Goal: Task Accomplishment & Management: Complete application form

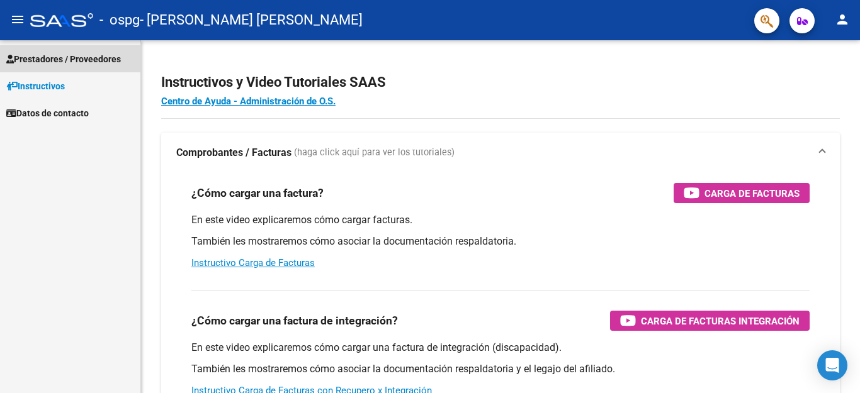
click at [52, 52] on span "Prestadores / Proveedores" at bounding box center [63, 59] width 115 height 14
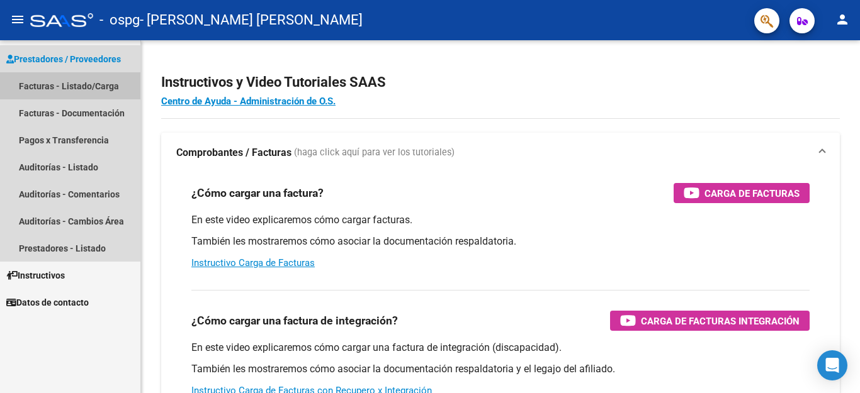
click at [59, 86] on link "Facturas - Listado/Carga" at bounding box center [70, 85] width 140 height 27
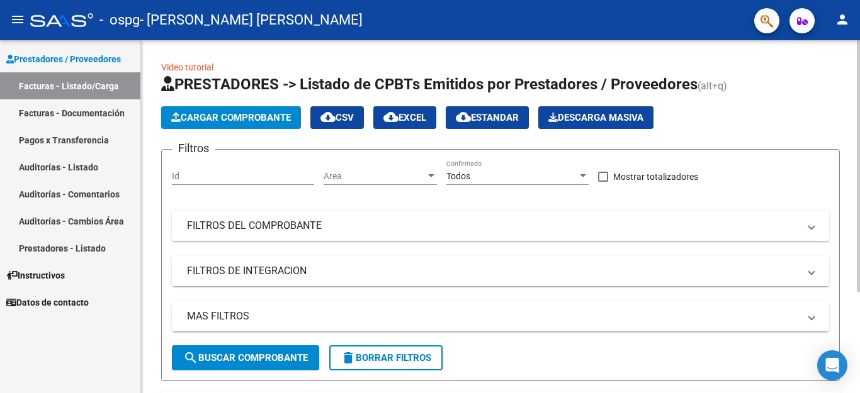
click at [581, 173] on div at bounding box center [582, 176] width 11 height 10
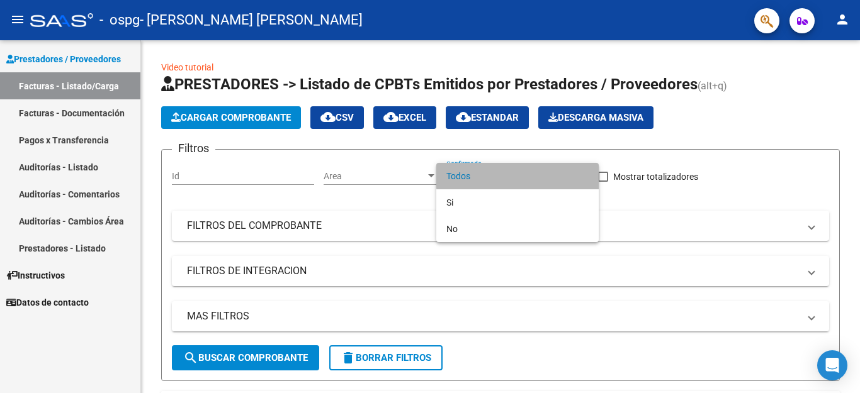
click at [580, 173] on span "Todos" at bounding box center [517, 176] width 142 height 26
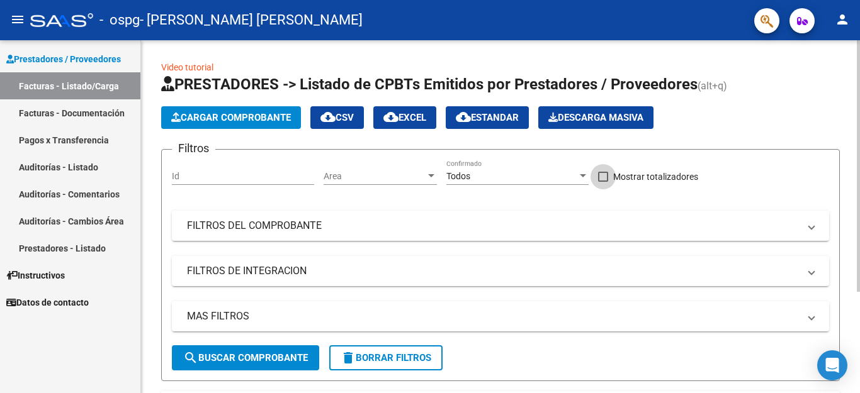
click at [602, 178] on span at bounding box center [603, 177] width 10 height 10
click at [603, 182] on input "Mostrar totalizadores" at bounding box center [603, 182] width 1 height 1
click at [602, 179] on span at bounding box center [603, 177] width 10 height 10
click at [603, 182] on input "Mostrar totalizadores" at bounding box center [603, 182] width 1 height 1
checkbox input "true"
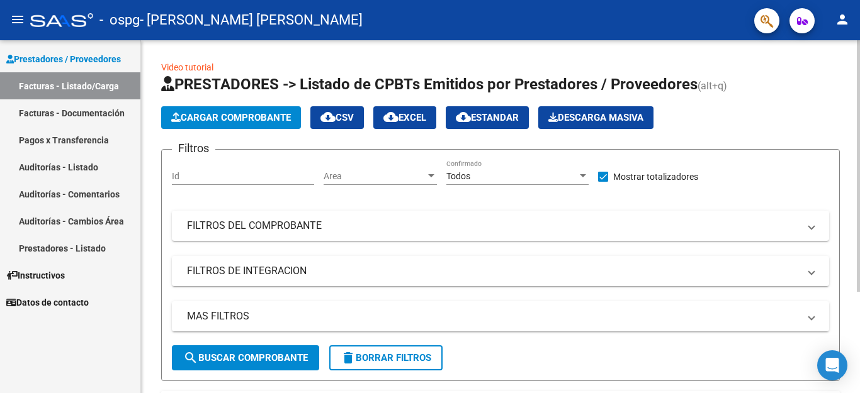
click at [423, 118] on span "cloud_download EXCEL" at bounding box center [404, 117] width 43 height 11
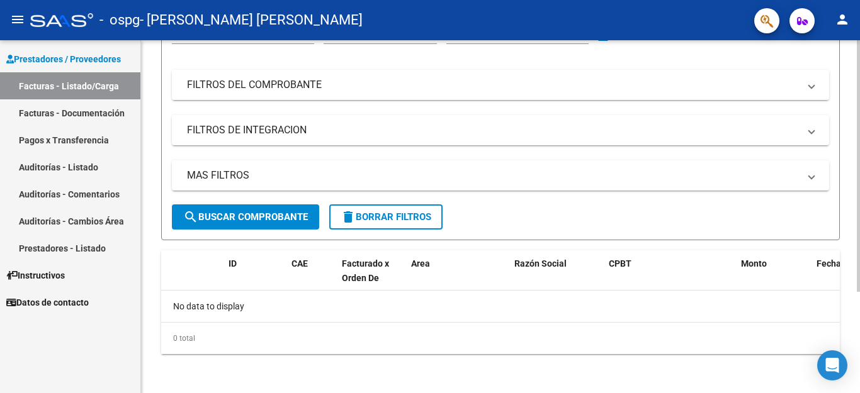
scroll to position [142, 0]
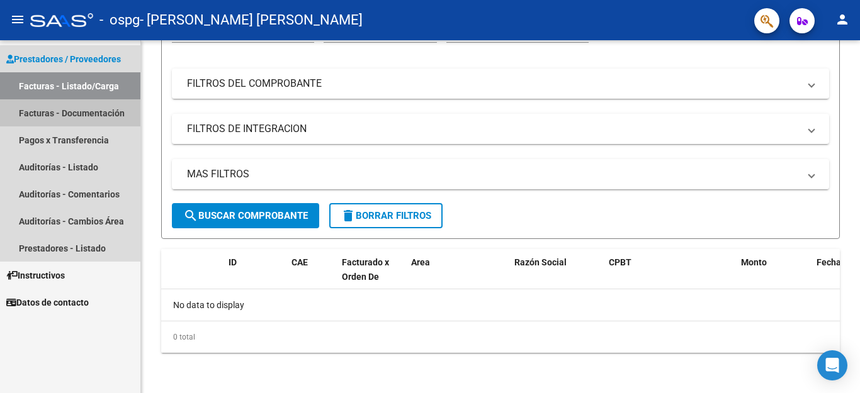
click at [62, 116] on link "Facturas - Documentación" at bounding box center [70, 112] width 140 height 27
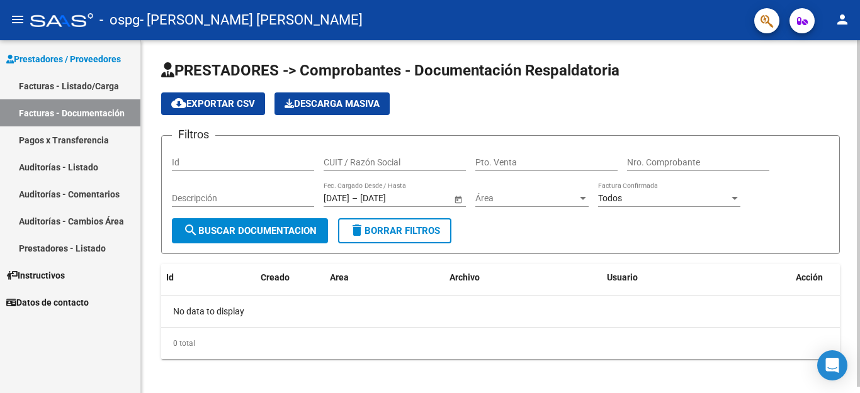
click at [224, 106] on span "cloud_download Exportar CSV" at bounding box center [213, 103] width 84 height 11
click at [193, 289] on datatable-header-cell "Id" at bounding box center [186, 277] width 50 height 27
click at [729, 196] on div "Todos" at bounding box center [669, 198] width 142 height 11
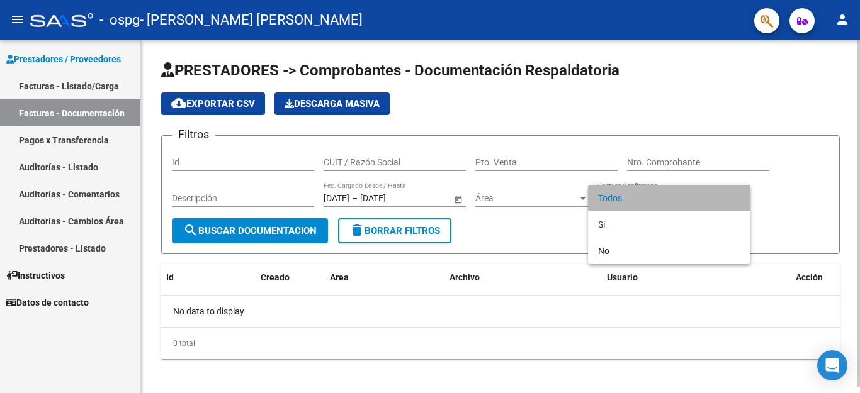
click at [729, 196] on span "Todos" at bounding box center [669, 198] width 142 height 26
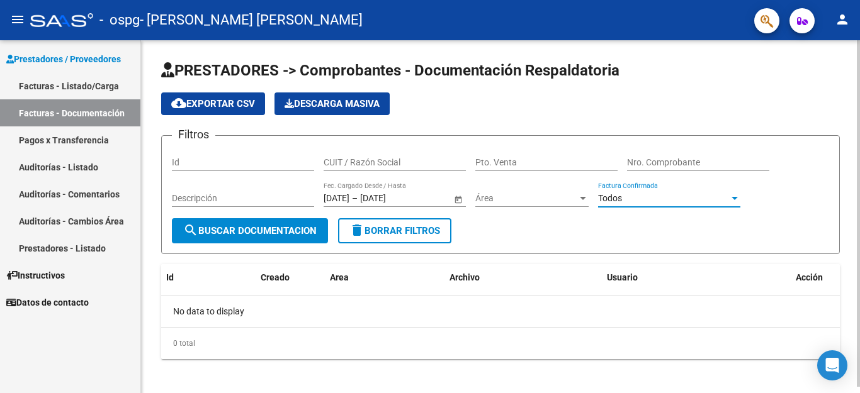
click at [591, 195] on app-drop-down-list "Área Área" at bounding box center [536, 200] width 123 height 36
click at [583, 195] on div at bounding box center [582, 198] width 11 height 10
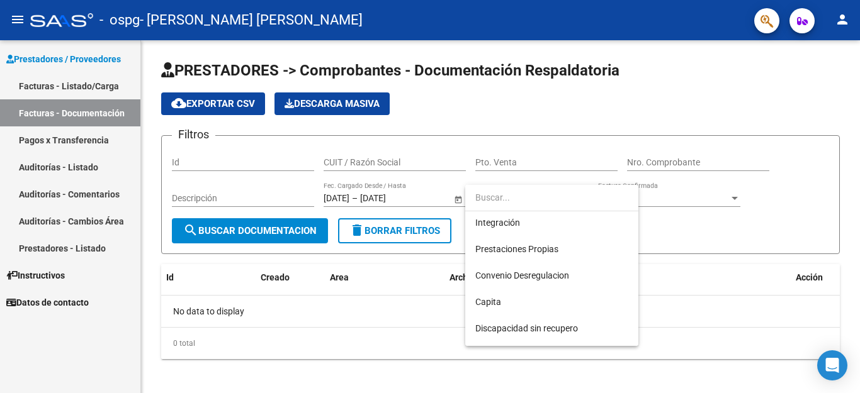
scroll to position [91, 0]
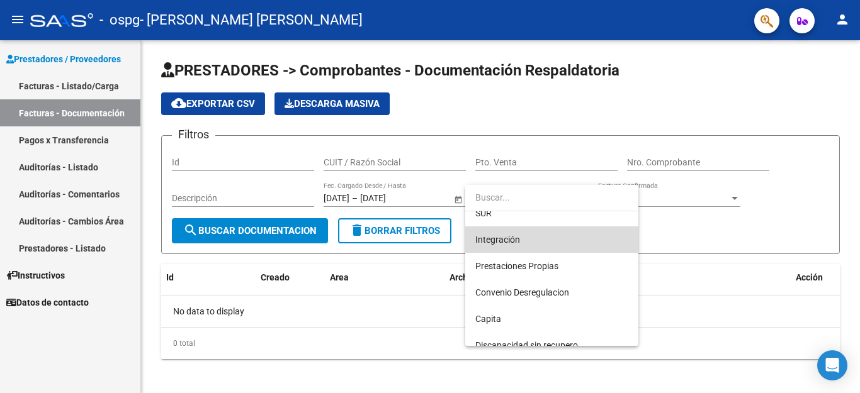
click at [523, 234] on span "Integración" at bounding box center [551, 240] width 153 height 26
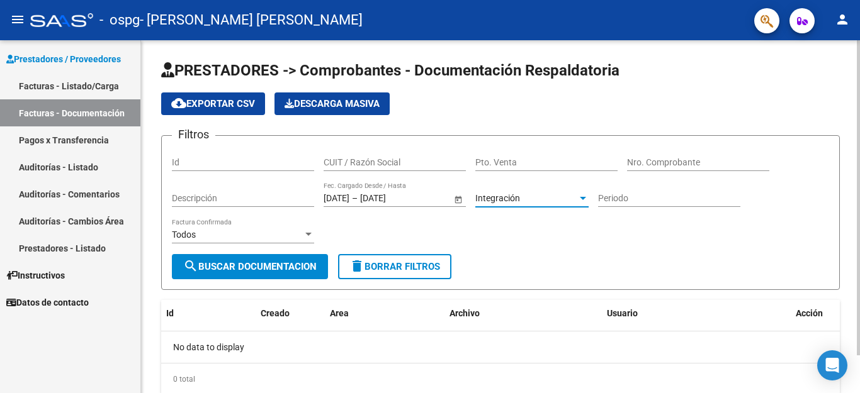
click at [309, 235] on div at bounding box center [308, 234] width 6 height 3
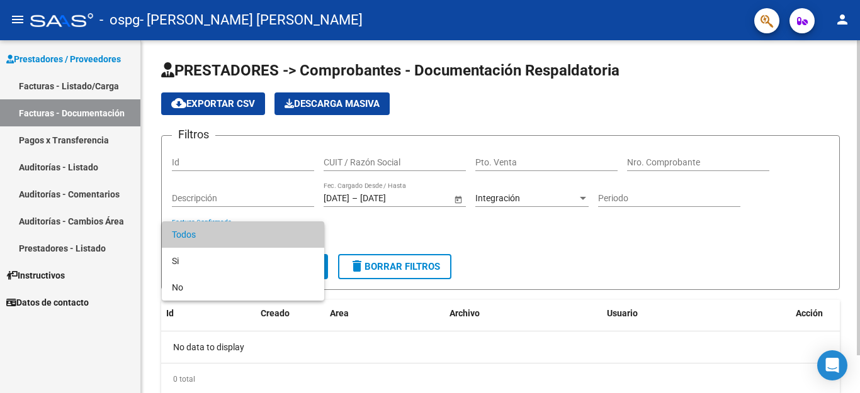
click at [309, 235] on span "Todos" at bounding box center [243, 235] width 142 height 26
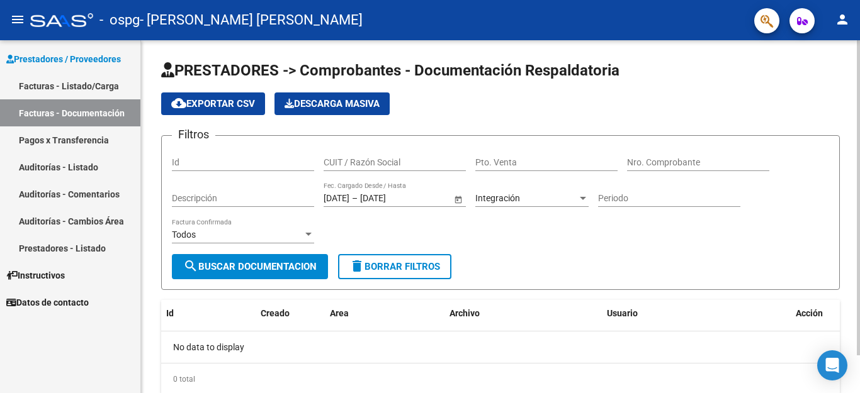
click at [343, 230] on div "Filtros Id CUIT / Razón Social Pto. Venta Nro. Comprobante Descripción [DATE] […" at bounding box center [500, 200] width 657 height 108
click at [376, 150] on div "CUIT / Razón Social" at bounding box center [395, 158] width 142 height 25
type input "0"
type input "20266668288"
click at [439, 111] on div "cloud_download Exportar CSV Descarga Masiva" at bounding box center [500, 104] width 679 height 23
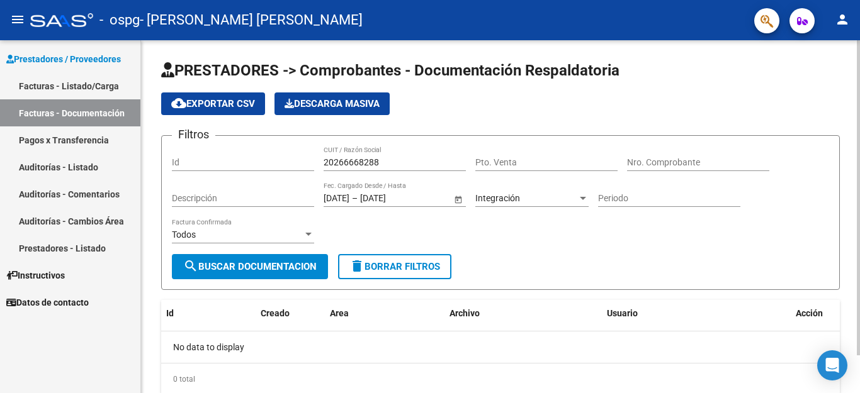
click at [302, 266] on span "search Buscar Documentacion" at bounding box center [249, 266] width 133 height 11
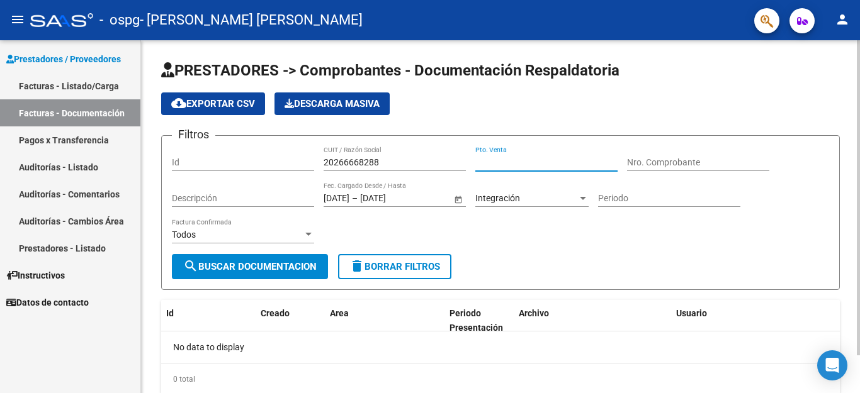
click at [539, 157] on input "Pto. Venta" at bounding box center [546, 162] width 142 height 11
type input "8"
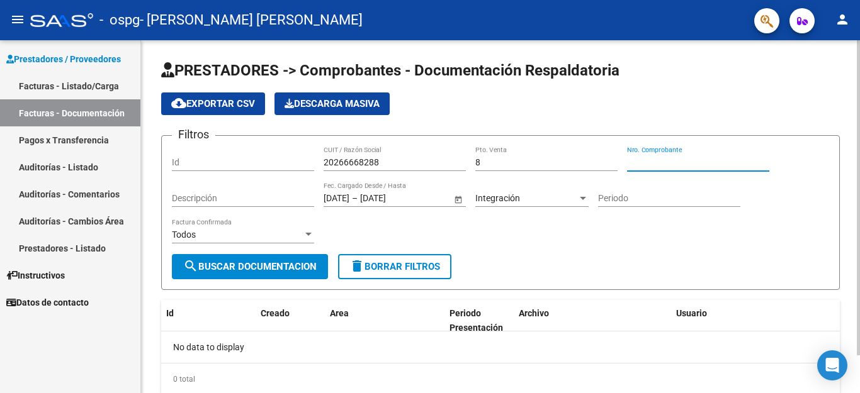
click at [669, 167] on input "Nro. Comprobante" at bounding box center [698, 162] width 142 height 11
type input "211"
click at [656, 241] on div "Filtros Id 20266668288 CUIT / Razón Social 8 Pto. Venta 211 Nro. Comprobante De…" at bounding box center [500, 200] width 657 height 108
click at [271, 261] on span "search Buscar Documentacion" at bounding box center [249, 266] width 133 height 11
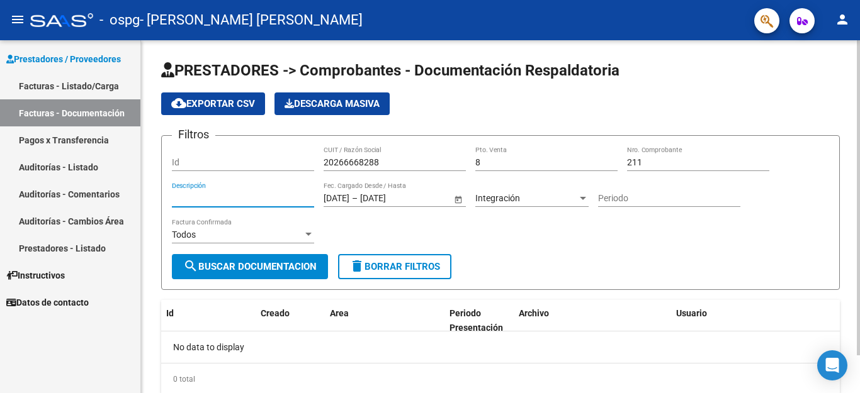
click at [276, 203] on input "Descripción" at bounding box center [243, 198] width 142 height 11
click at [361, 228] on div "Filtros Id 20266668288 CUIT / Razón Social 8 Pto. Venta 211 Nro. Comprobante De…" at bounding box center [500, 200] width 657 height 108
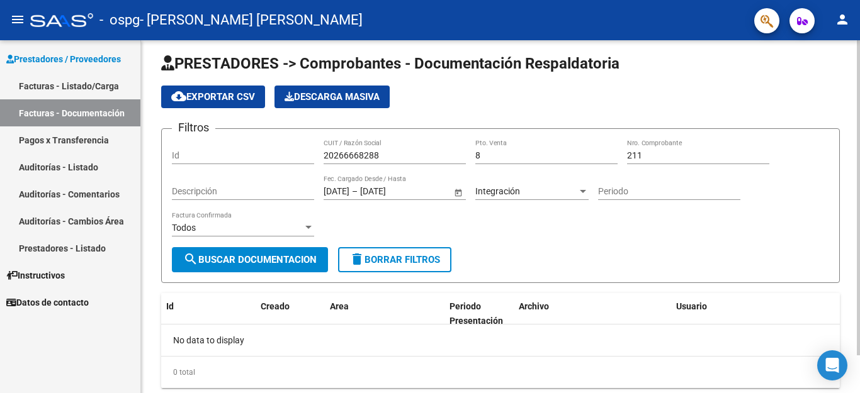
scroll to position [0, 0]
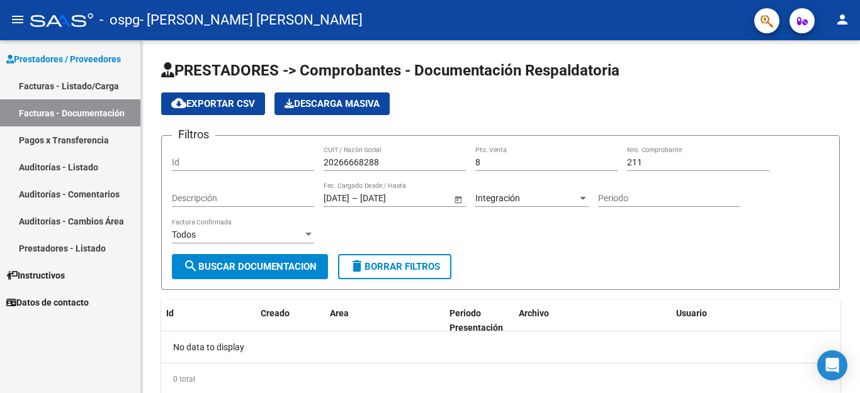
click at [55, 62] on span "Prestadores / Proveedores" at bounding box center [63, 59] width 115 height 14
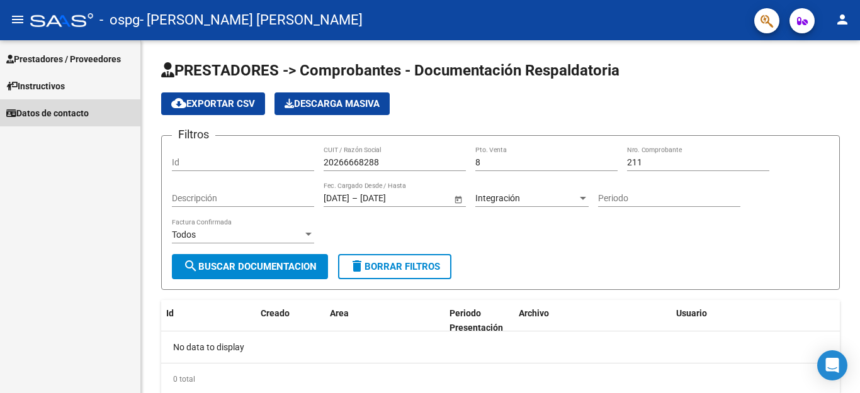
click at [72, 116] on span "Datos de contacto" at bounding box center [47, 113] width 82 height 14
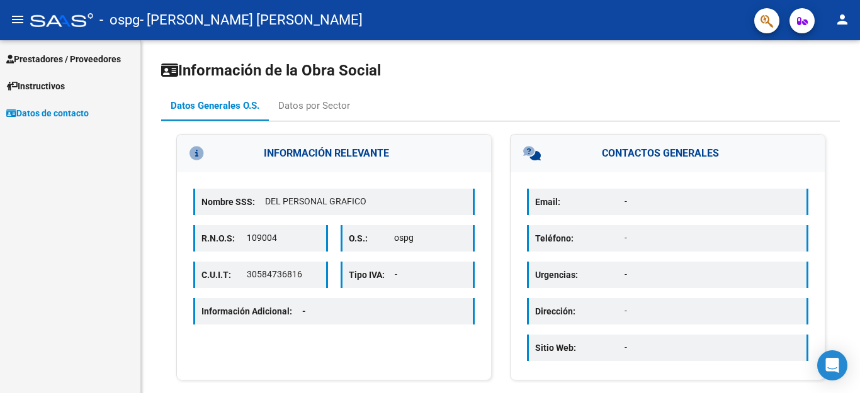
click at [41, 87] on span "Instructivos" at bounding box center [35, 86] width 59 height 14
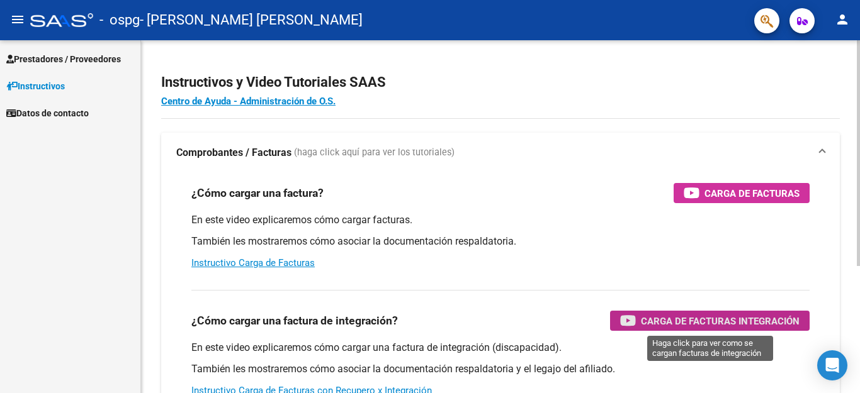
click at [655, 324] on span "Carga de Facturas Integración" at bounding box center [720, 322] width 159 height 16
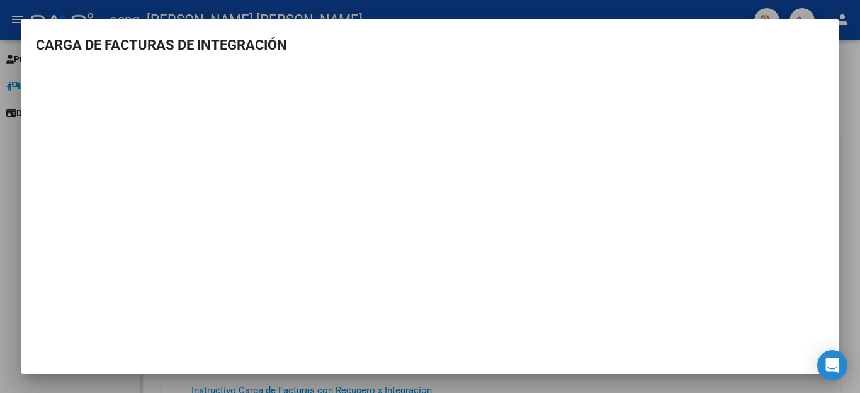
click at [854, 98] on div at bounding box center [430, 196] width 860 height 393
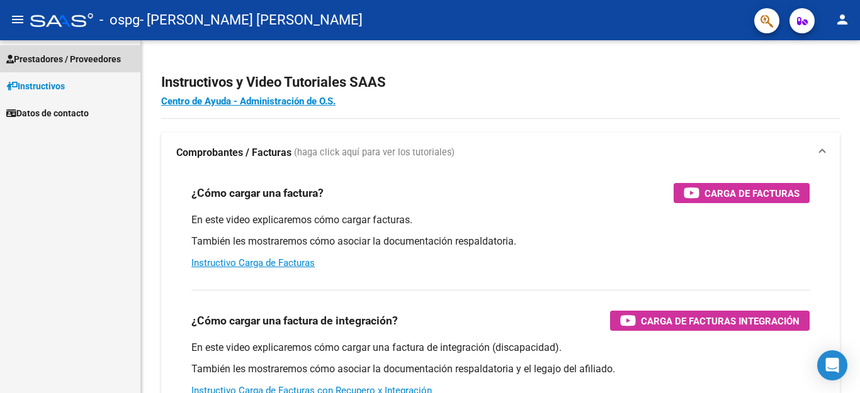
click at [64, 59] on span "Prestadores / Proveedores" at bounding box center [63, 59] width 115 height 14
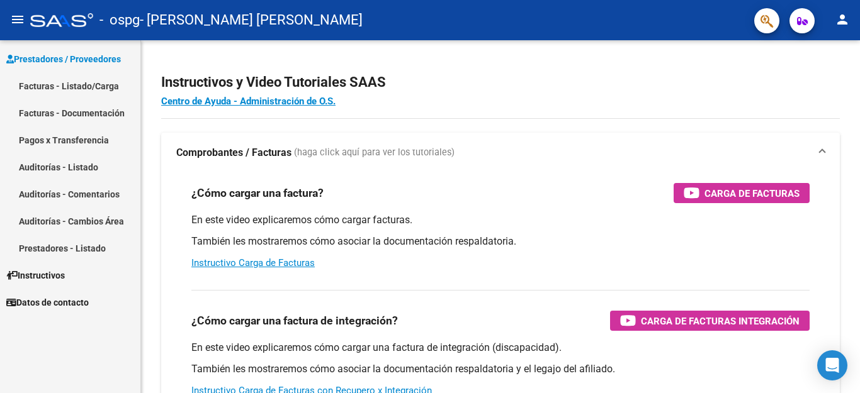
click at [63, 82] on link "Facturas - Listado/Carga" at bounding box center [70, 85] width 140 height 27
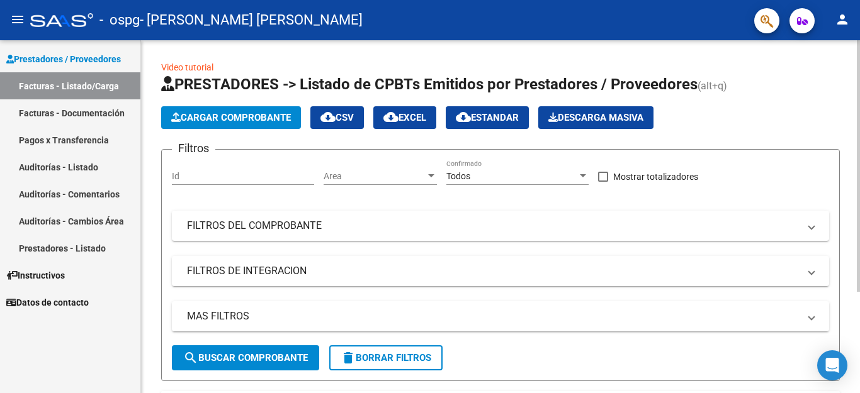
click at [210, 111] on button "Cargar Comprobante" at bounding box center [231, 117] width 140 height 23
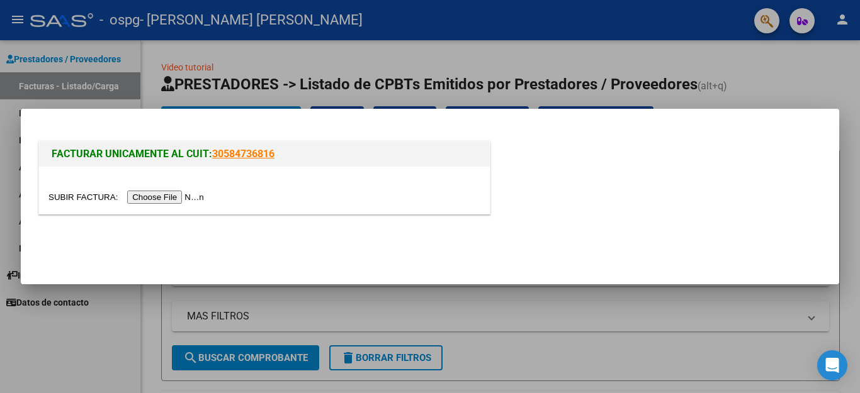
click at [183, 198] on input "file" at bounding box center [127, 197] width 159 height 13
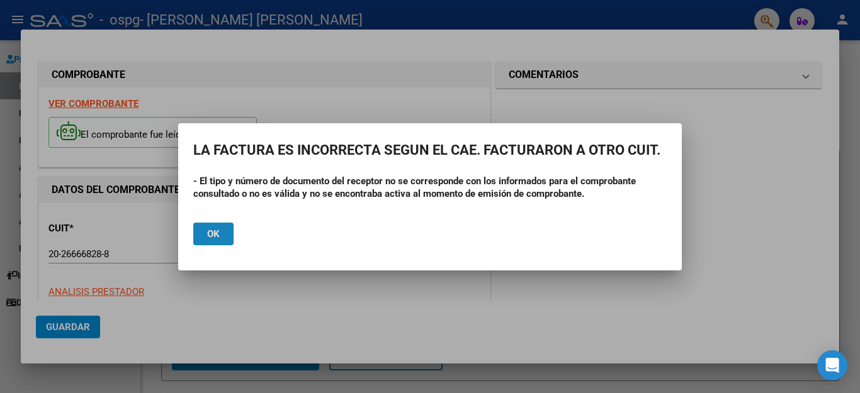
click at [203, 234] on button "Ok" at bounding box center [213, 234] width 40 height 23
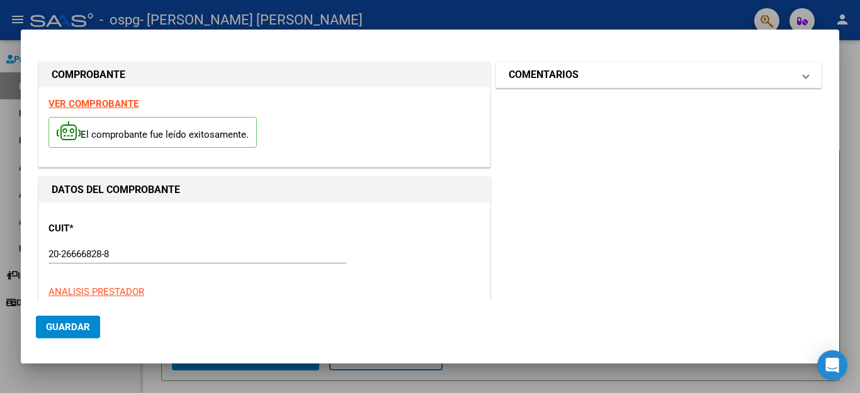
click at [803, 69] on span at bounding box center [805, 74] width 5 height 15
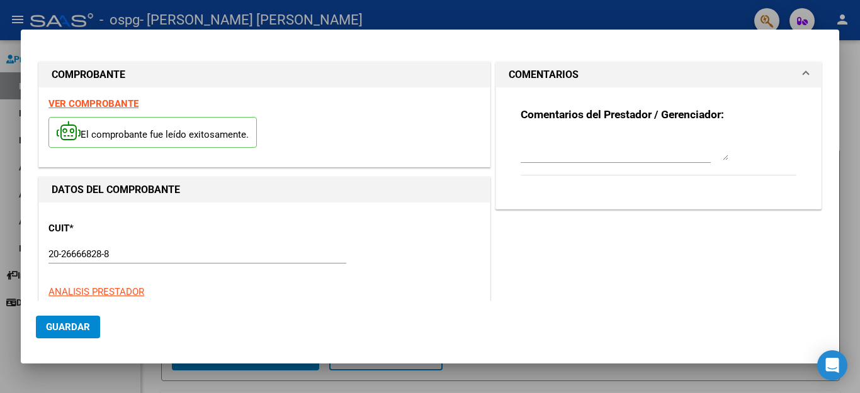
click at [803, 69] on span at bounding box center [805, 74] width 5 height 15
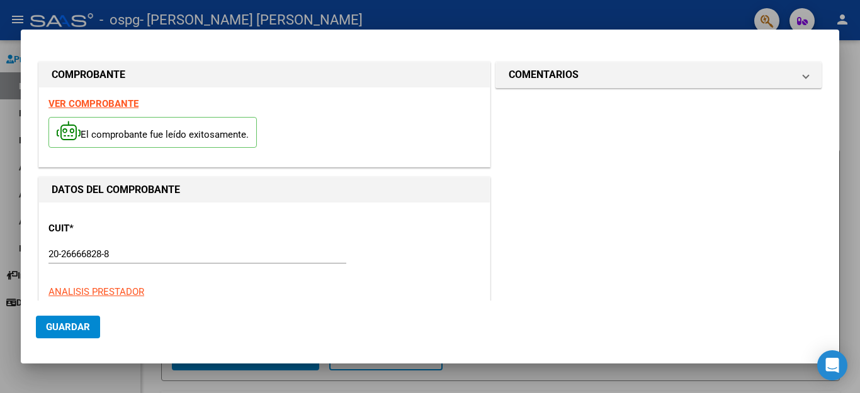
click at [104, 105] on strong "VER COMPROBANTE" at bounding box center [93, 103] width 90 height 11
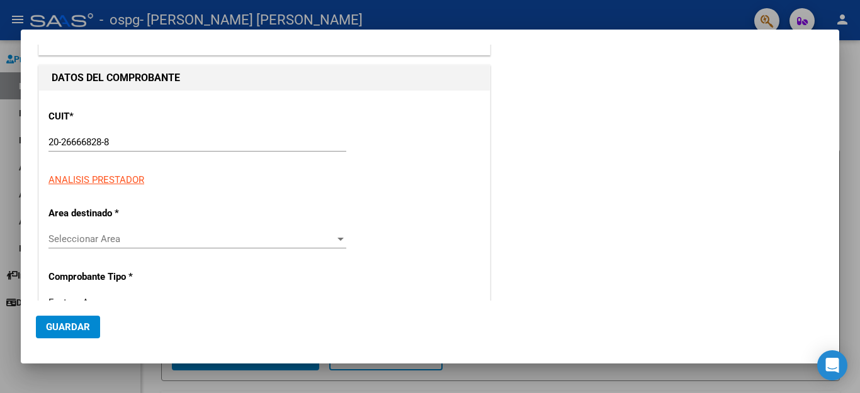
scroll to position [126, 0]
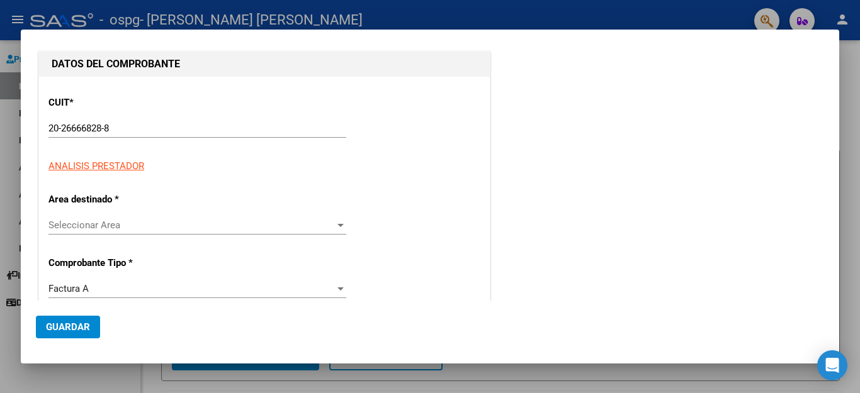
click at [337, 225] on div at bounding box center [340, 225] width 6 height 3
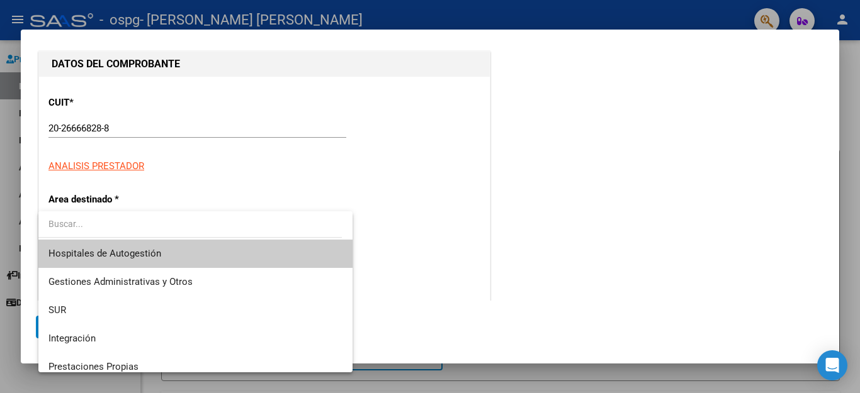
scroll to position [63, 0]
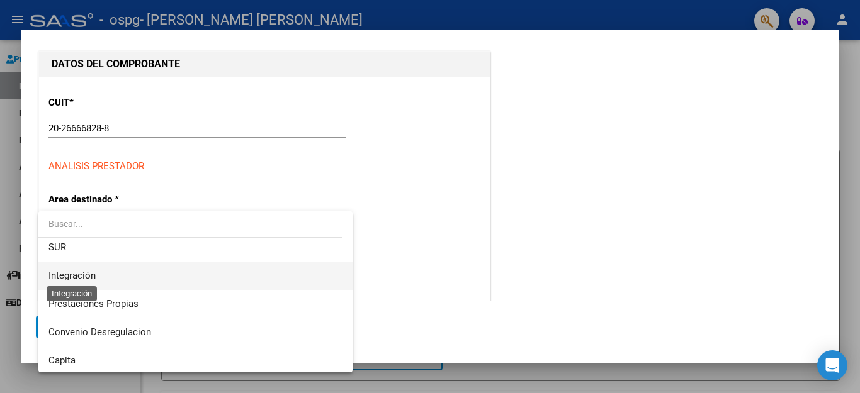
click at [69, 274] on span "Integración" at bounding box center [71, 275] width 47 height 11
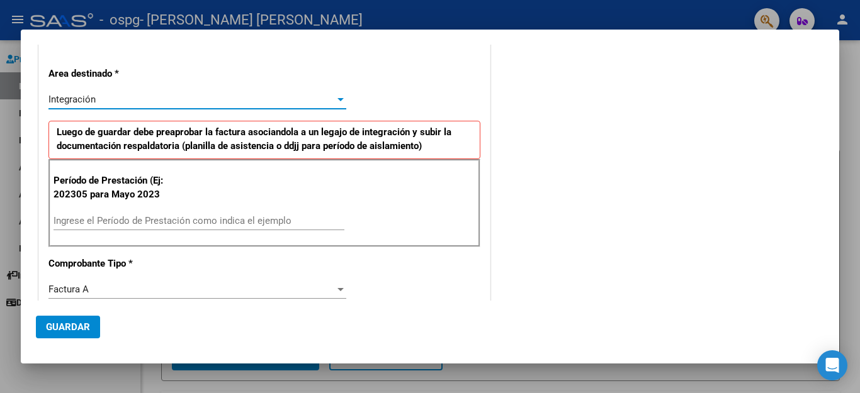
scroll to position [189, 0]
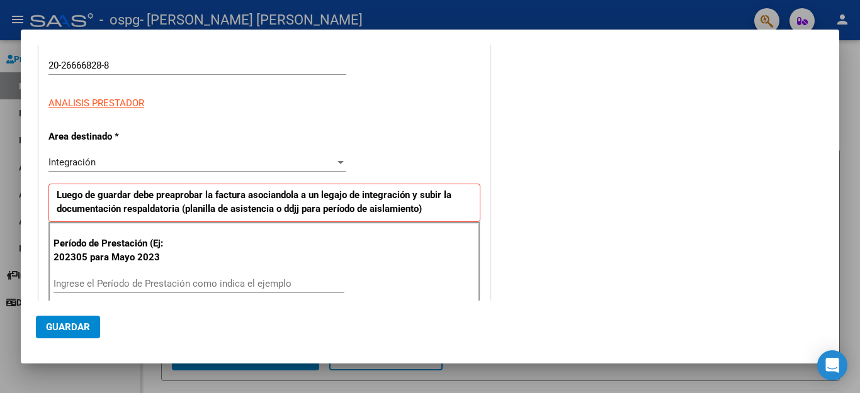
click at [246, 196] on strong "Luego de guardar debe preaprobar la factura asociandola a un legajo de integrac…" at bounding box center [254, 203] width 395 height 26
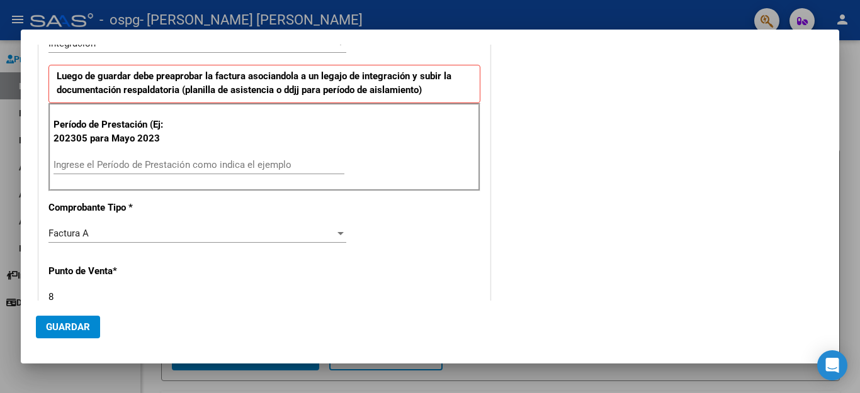
scroll to position [315, 0]
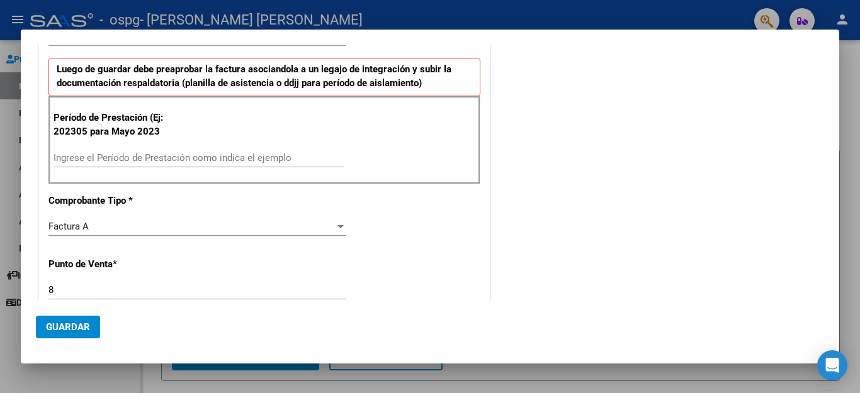
click at [138, 156] on input "Ingrese el Período de Prestación como indica el ejemplo" at bounding box center [199, 157] width 291 height 11
type input "202504"
click at [205, 207] on div "CUIT * 20-26666828-8 Ingresar CUIT ANALISIS PRESTADOR Area destinado * Integrac…" at bounding box center [264, 350] width 451 height 924
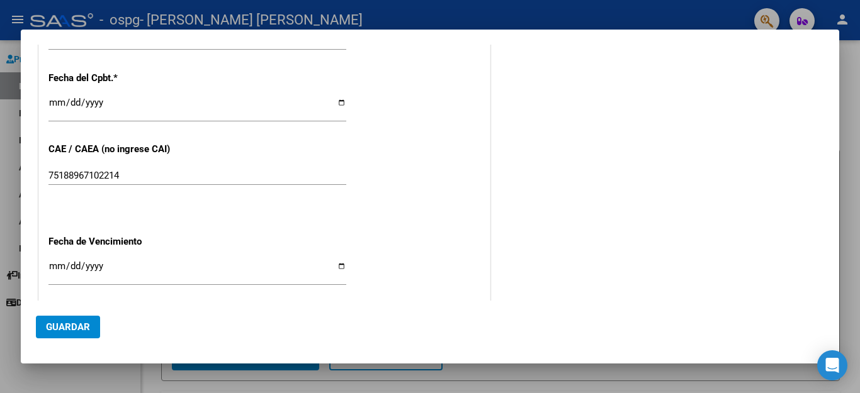
scroll to position [756, 0]
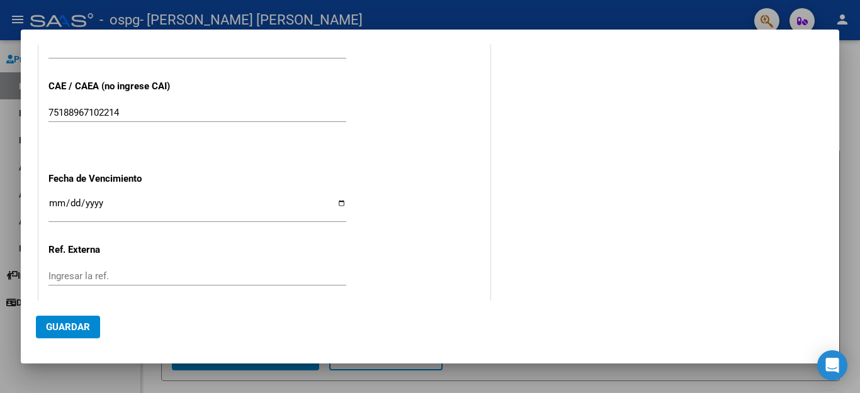
click at [339, 198] on input "Ingresar la fecha" at bounding box center [197, 208] width 298 height 20
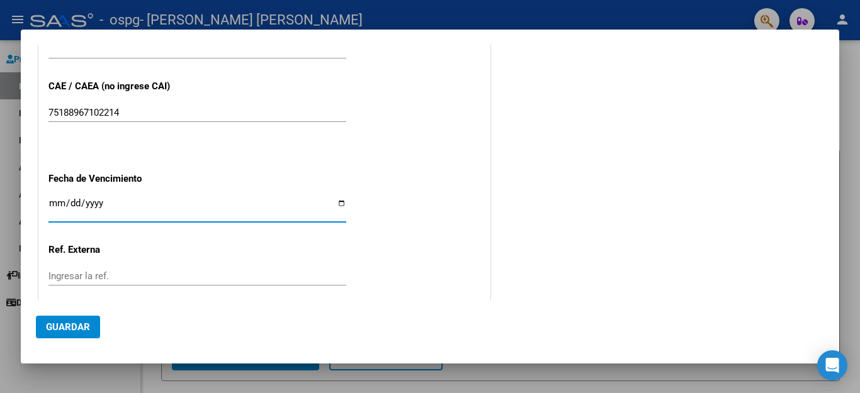
type input "[DATE]"
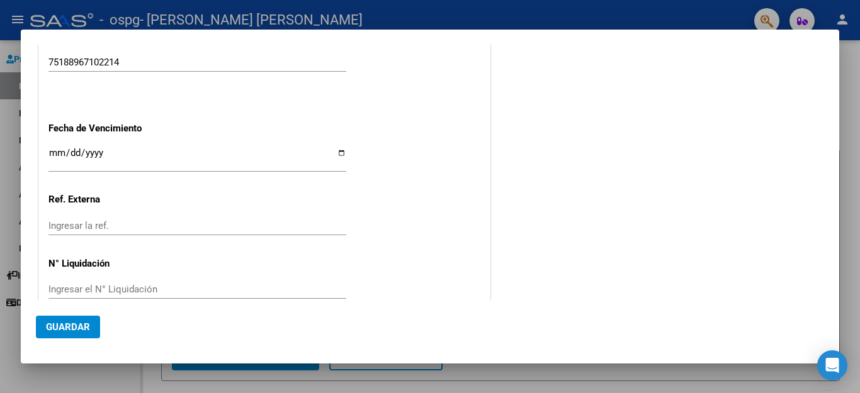
scroll to position [813, 0]
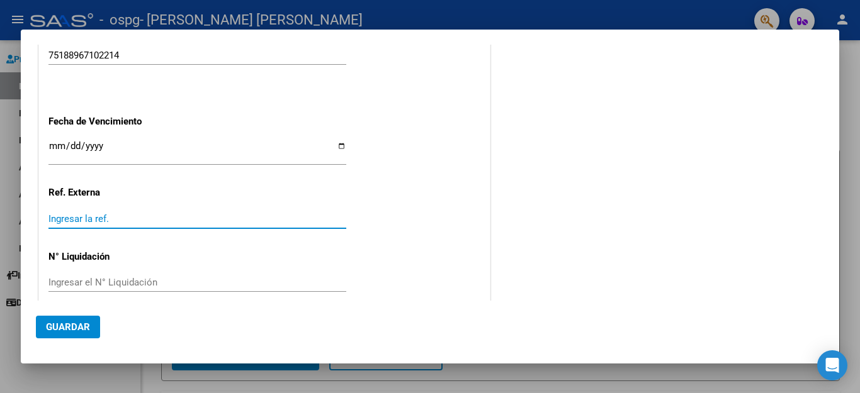
click at [277, 213] on input "Ingresar la ref." at bounding box center [197, 218] width 298 height 11
click at [87, 210] on div "Ingresar la ref." at bounding box center [197, 219] width 298 height 19
click at [81, 213] on input "Ingresar la ref." at bounding box center [197, 218] width 298 height 11
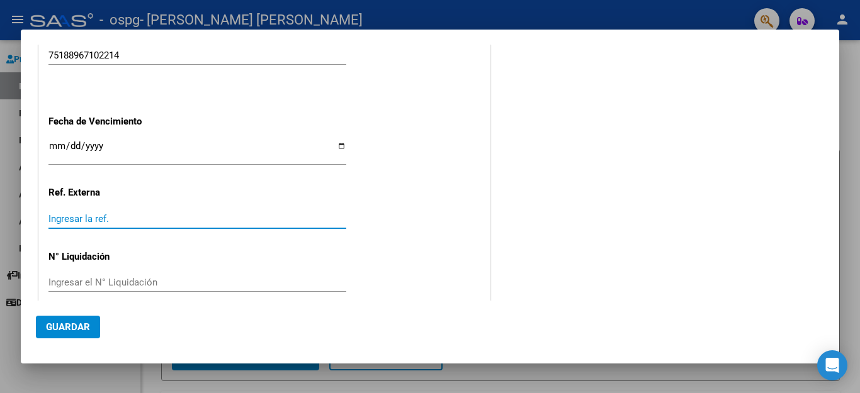
click at [77, 277] on input "Ingresar el N° Liquidación" at bounding box center [197, 282] width 298 height 11
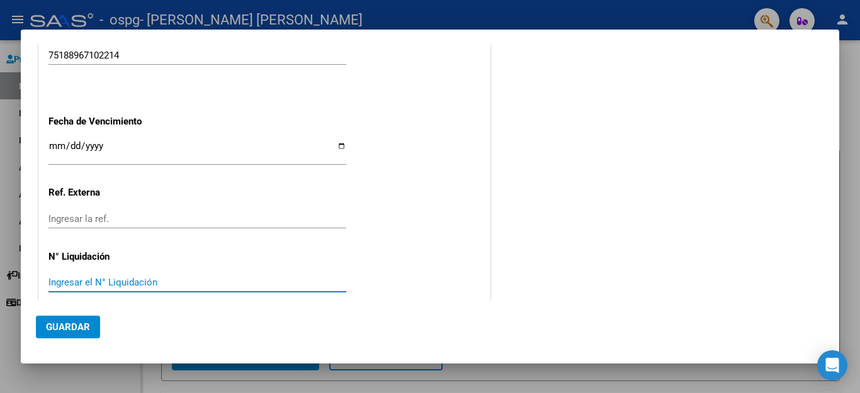
click at [77, 277] on input "Ingresar el N° Liquidación" at bounding box center [197, 282] width 298 height 11
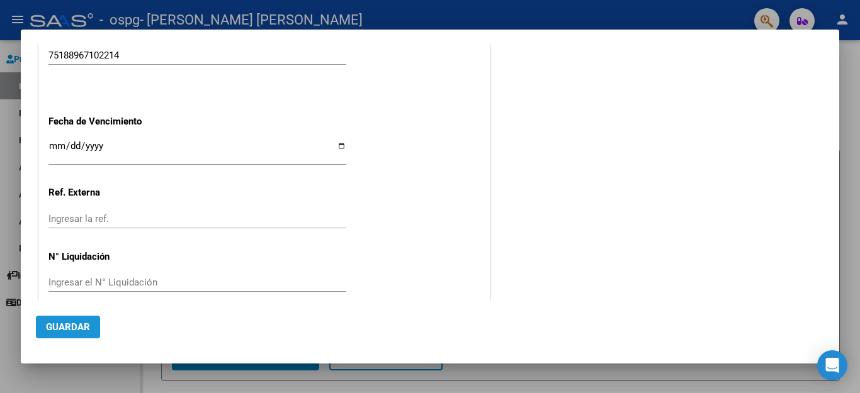
click at [58, 327] on span "Guardar" at bounding box center [68, 327] width 44 height 11
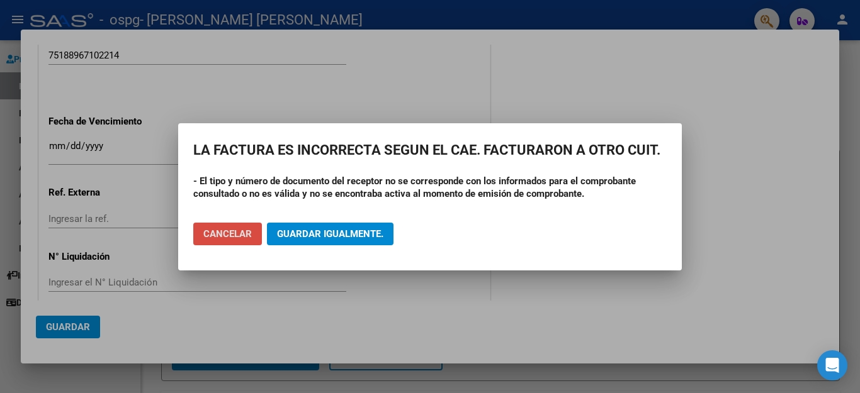
click at [237, 237] on span "Cancelar" at bounding box center [227, 234] width 48 height 11
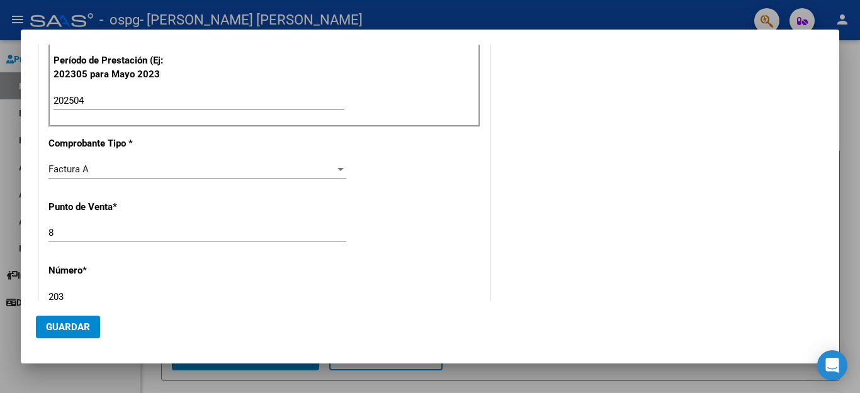
scroll to position [0, 0]
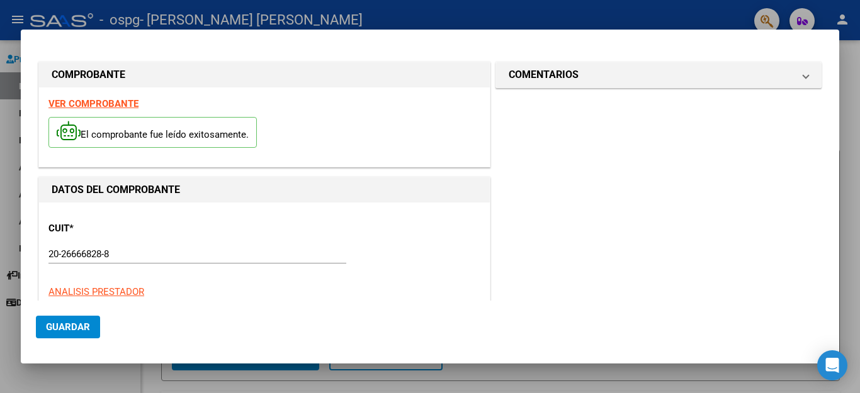
click at [103, 374] on div at bounding box center [430, 196] width 860 height 393
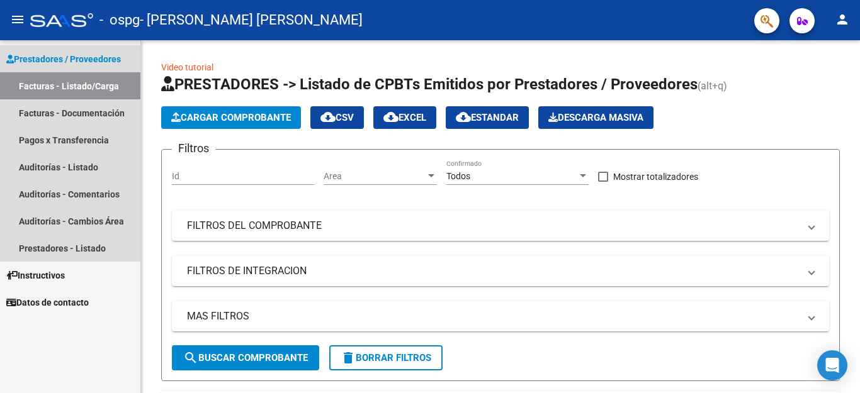
click at [85, 54] on span "Prestadores / Proveedores" at bounding box center [63, 59] width 115 height 14
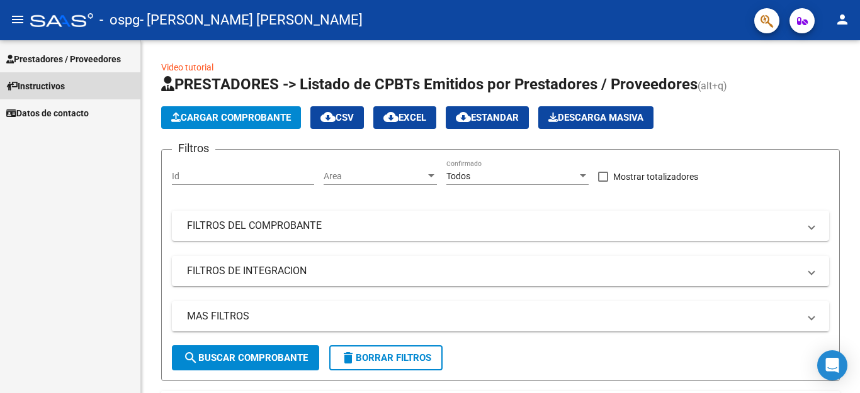
click at [57, 93] on link "Instructivos" at bounding box center [70, 85] width 140 height 27
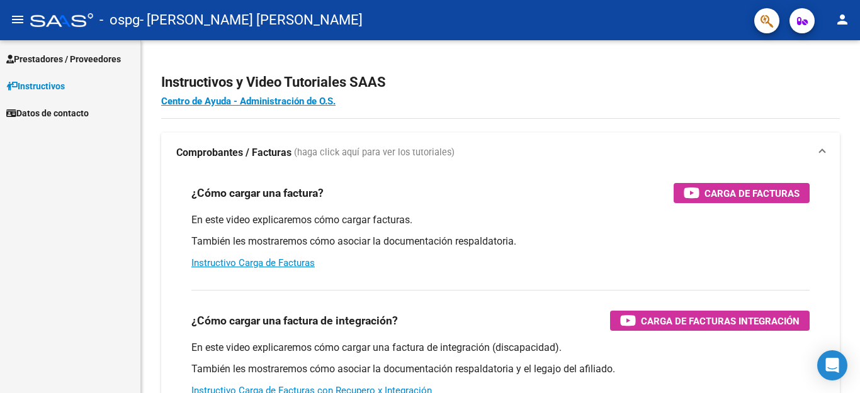
click at [71, 121] on link "Datos de contacto" at bounding box center [70, 112] width 140 height 27
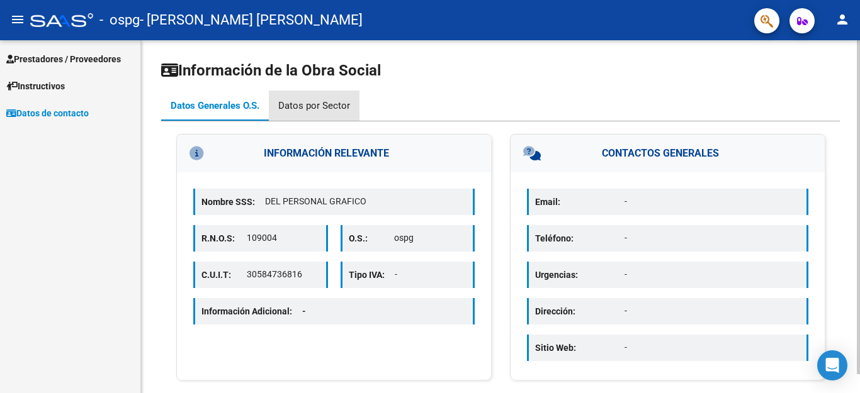
click at [329, 108] on div "Datos por Sector" at bounding box center [314, 106] width 72 height 14
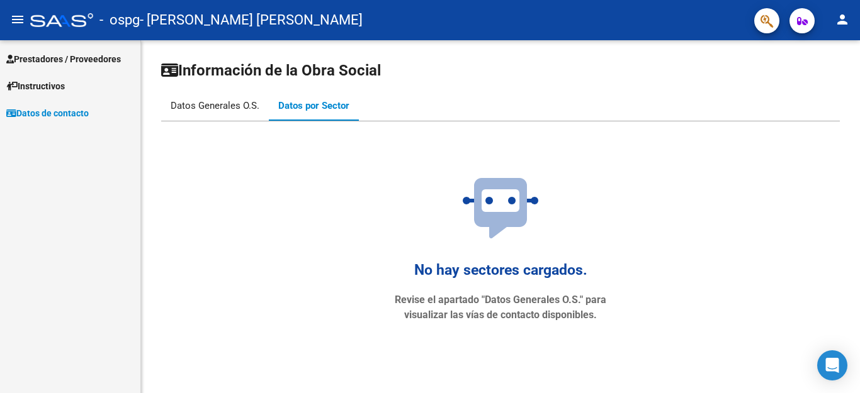
click at [239, 109] on div "Datos Generales O.S." at bounding box center [215, 106] width 89 height 14
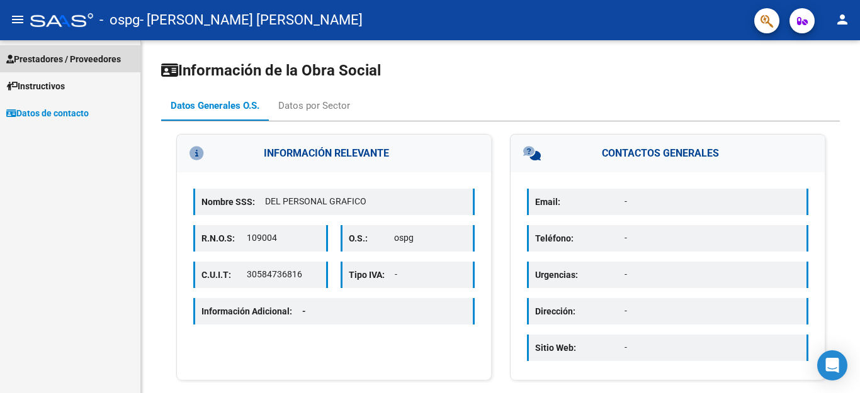
click at [37, 54] on span "Prestadores / Proveedores" at bounding box center [63, 59] width 115 height 14
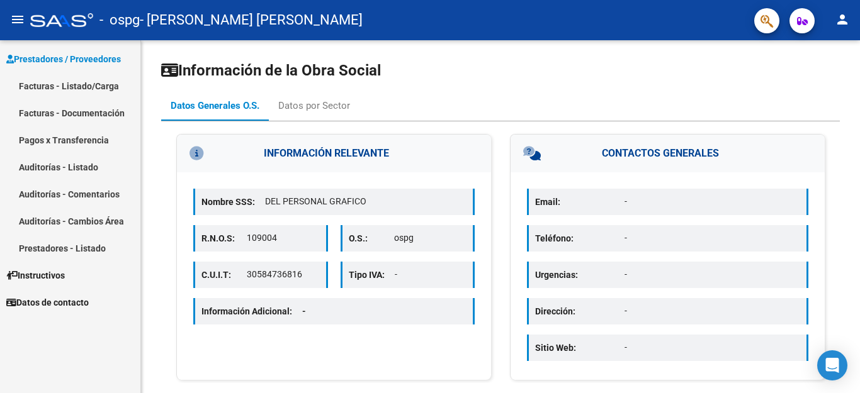
click at [69, 86] on link "Facturas - Listado/Carga" at bounding box center [70, 85] width 140 height 27
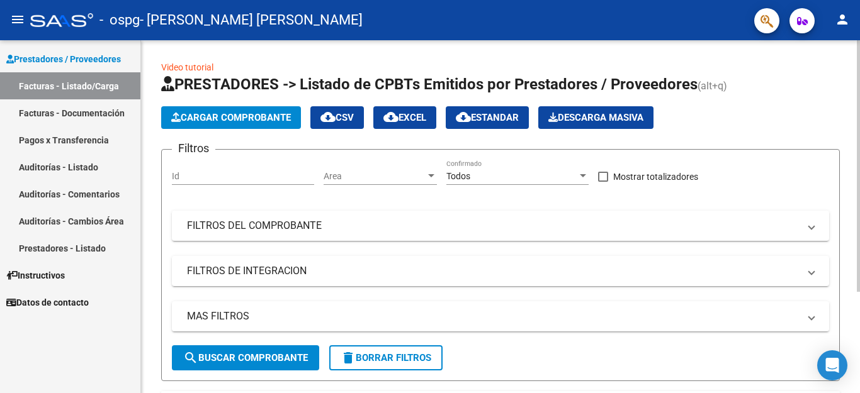
click at [215, 118] on span "Cargar Comprobante" at bounding box center [231, 117] width 120 height 11
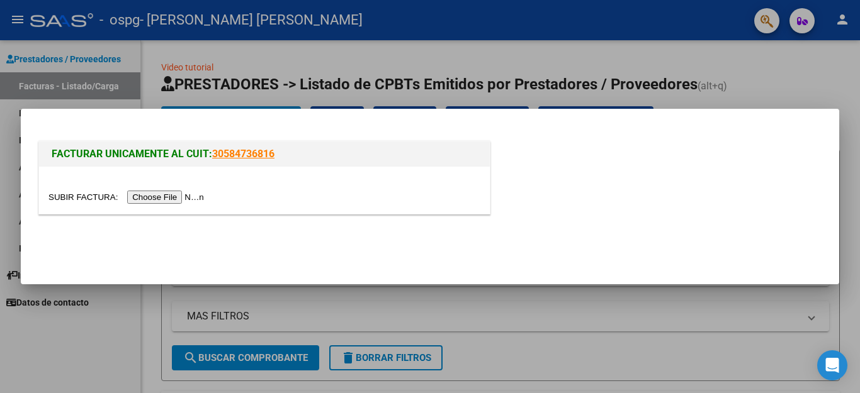
click at [190, 195] on input "file" at bounding box center [127, 197] width 159 height 13
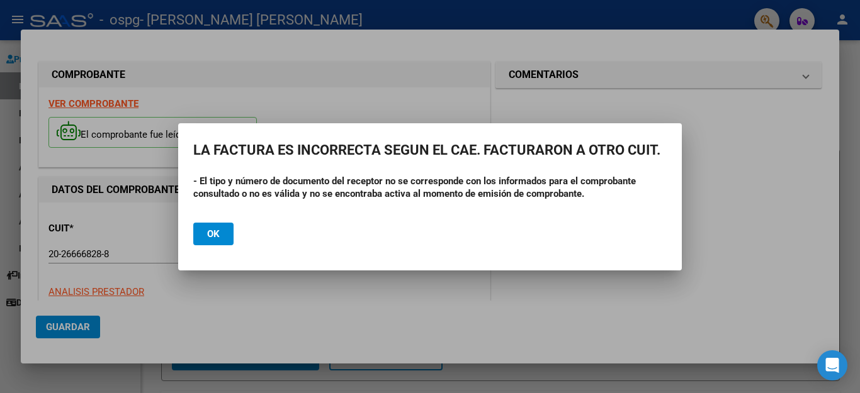
click at [611, 100] on div at bounding box center [430, 196] width 860 height 393
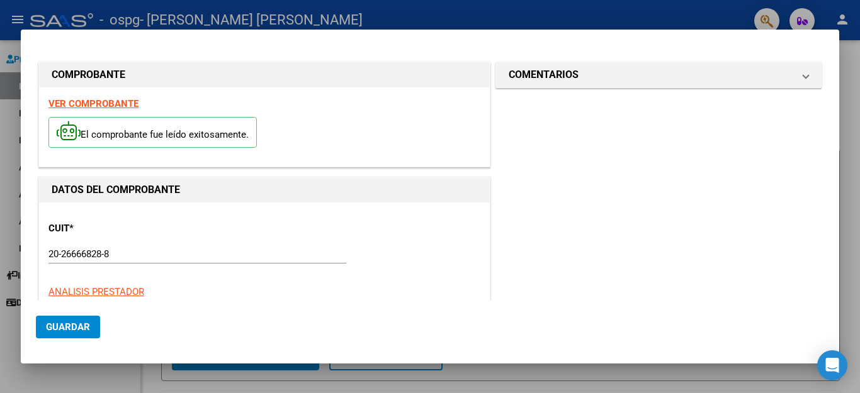
click at [9, 142] on div at bounding box center [430, 196] width 860 height 393
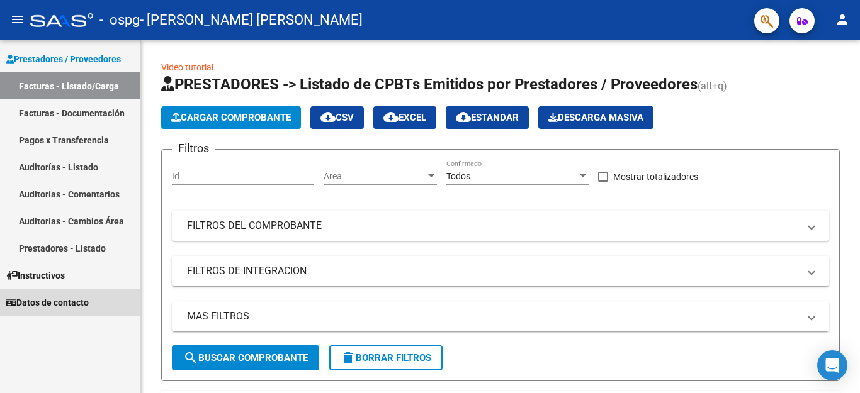
click at [79, 304] on span "Datos de contacto" at bounding box center [47, 303] width 82 height 14
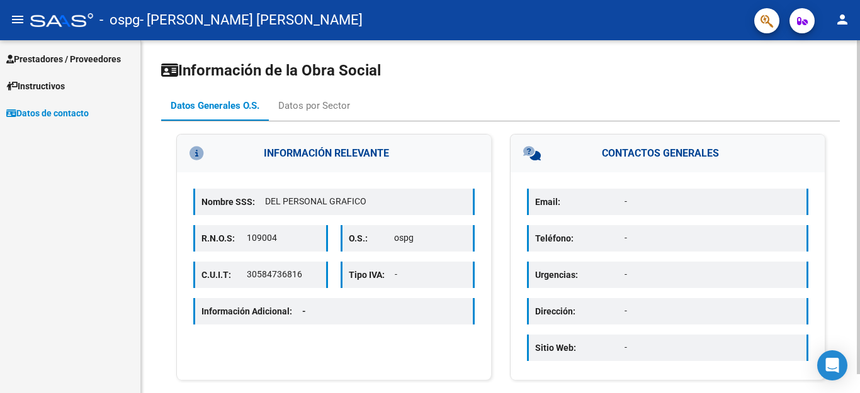
click at [427, 277] on p "-" at bounding box center [431, 274] width 72 height 13
click at [327, 312] on div "Información Adicional: -" at bounding box center [333, 311] width 281 height 26
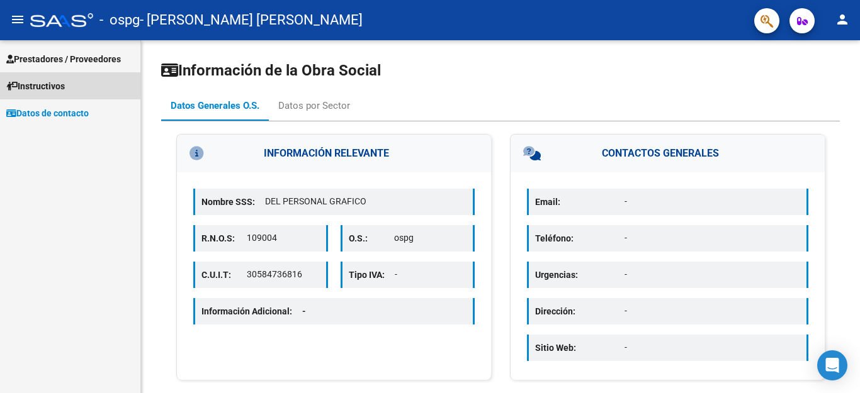
click at [43, 85] on span "Instructivos" at bounding box center [35, 86] width 59 height 14
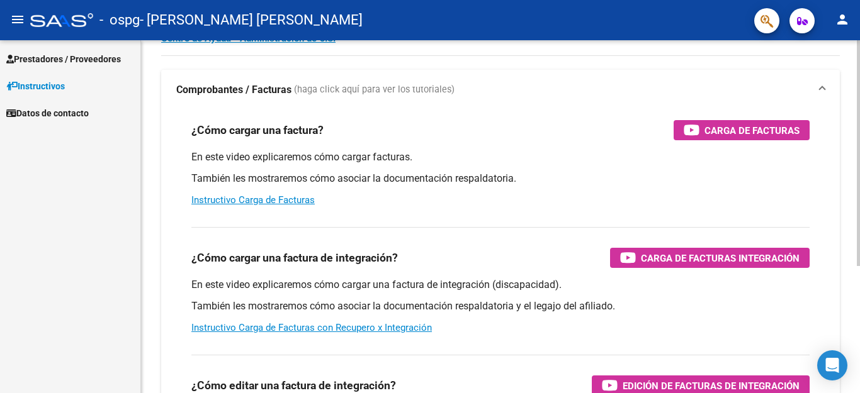
scroll to position [126, 0]
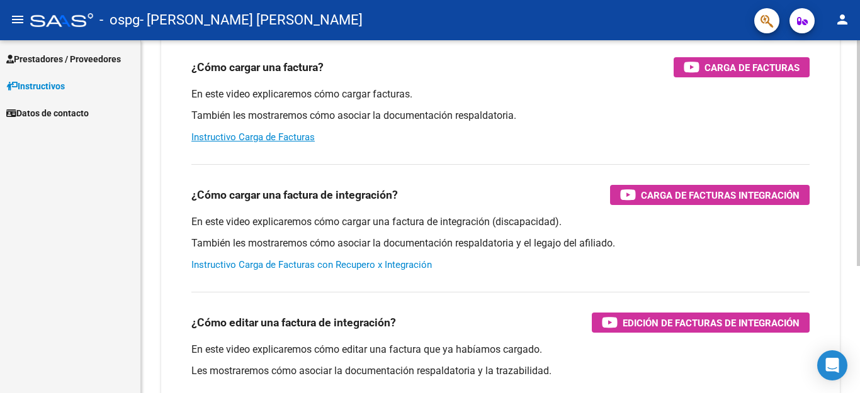
click at [218, 266] on link "Instructivo Carga de Facturas con Recupero x Integración" at bounding box center [311, 264] width 241 height 11
